Goal: Find specific page/section: Find specific page/section

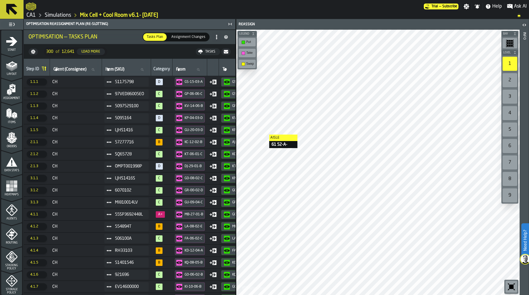
scroll to position [154, 0]
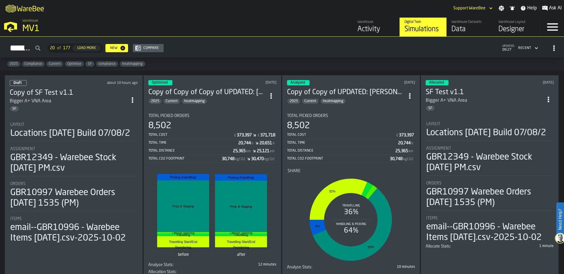
click at [36, 24] on div "MV1" at bounding box center [101, 29] width 159 height 11
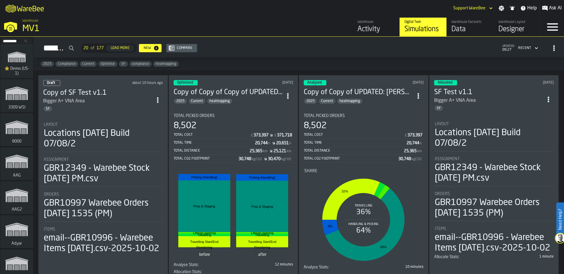
click at [158, 99] on icon "ItemListCard-DashboardItemContainer" at bounding box center [158, 100] width 6 height 6
click at [153, 125] on div "Delete" at bounding box center [145, 124] width 31 height 7
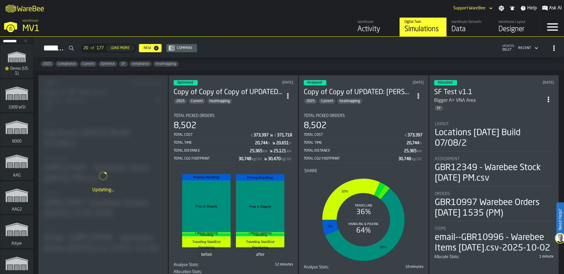
click at [8, 39] on input "Search..." at bounding box center [16, 41] width 31 height 6
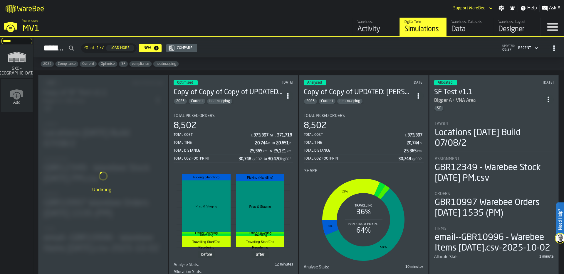
type input "*****"
click at [8, 69] on span "GXO - Costa - Trafford Park" at bounding box center [16, 70] width 41 height 9
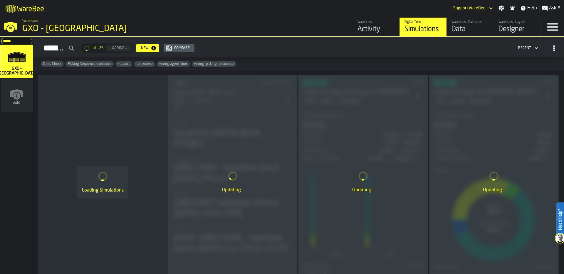
click at [373, 29] on div "Activity" at bounding box center [376, 29] width 37 height 9
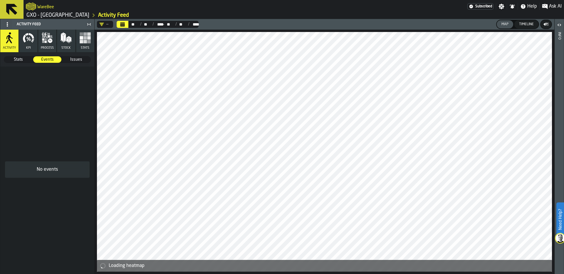
click at [4, 24] on span at bounding box center [7, 24] width 9 height 9
click at [177, 7] on div "WareBee" at bounding box center [247, 6] width 442 height 11
